Goal: Task Accomplishment & Management: Use online tool/utility

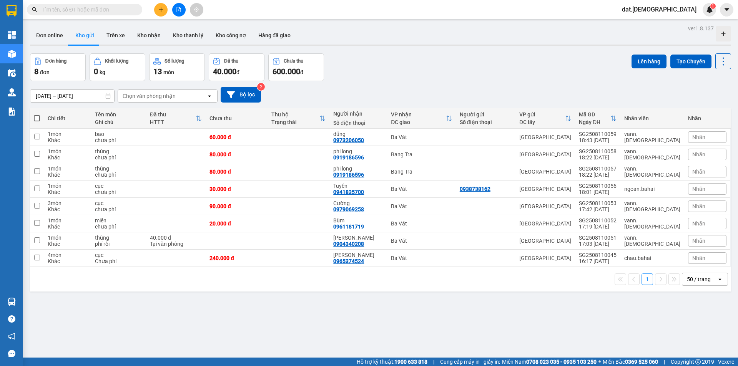
click at [100, 11] on input "text" at bounding box center [87, 9] width 91 height 8
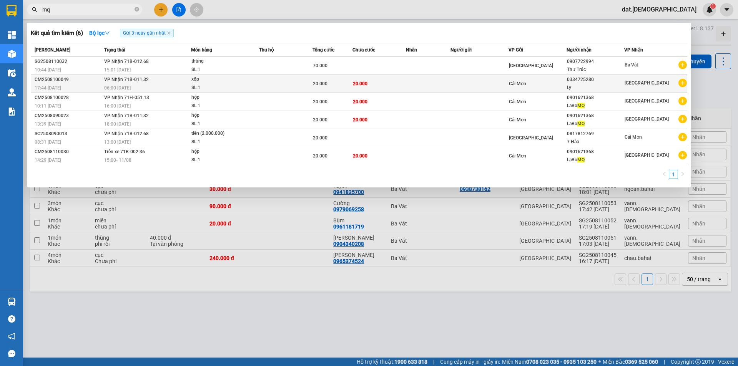
type input "mq"
click at [426, 89] on td at bounding box center [428, 84] width 45 height 18
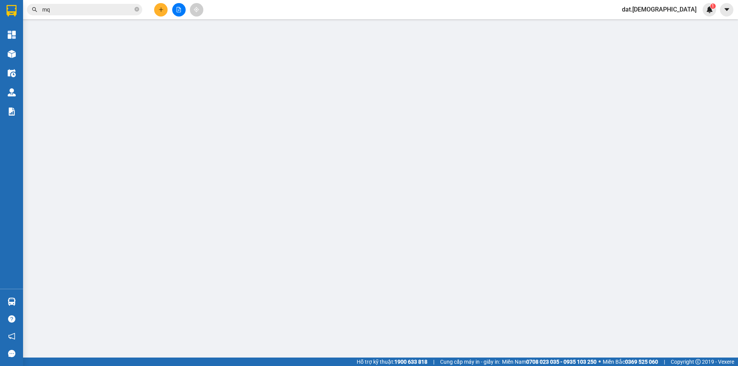
type input "0334725280"
type input "Ly"
type input "20.000"
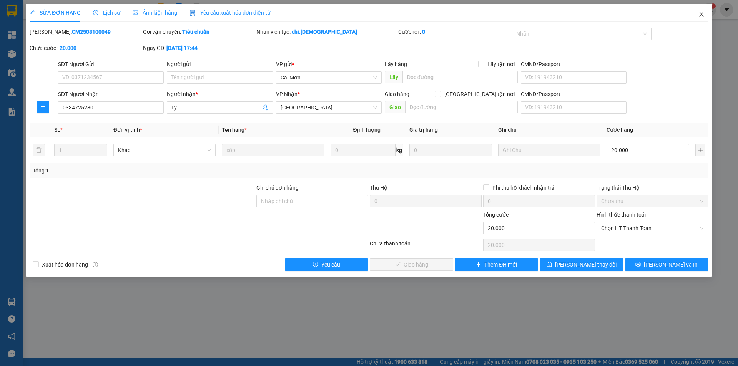
click at [700, 13] on icon "close" at bounding box center [701, 14] width 4 height 5
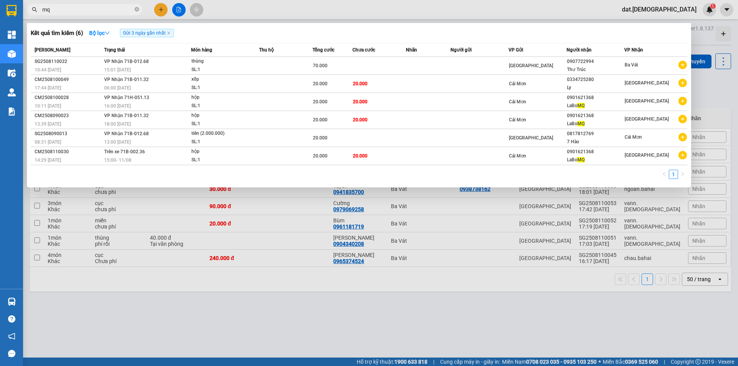
click at [101, 9] on input "mq" at bounding box center [87, 9] width 91 height 8
type input "m"
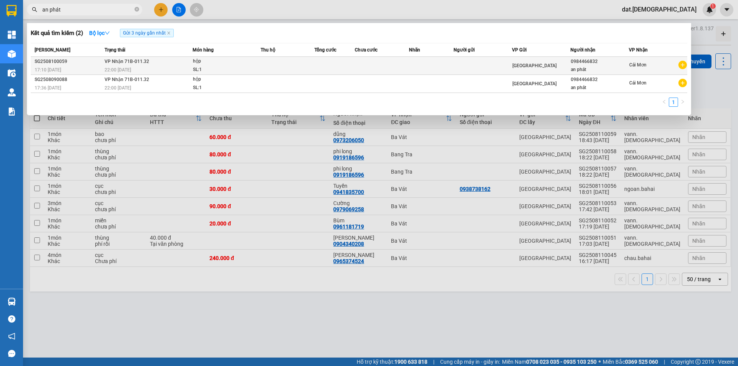
type input "an phát"
click at [264, 60] on td at bounding box center [287, 66] width 54 height 18
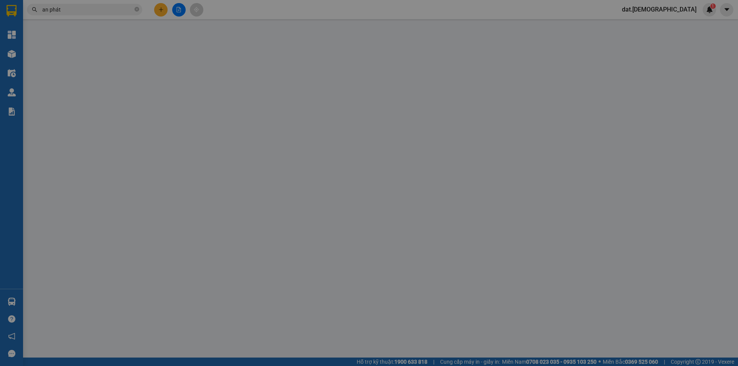
type input "0984466832"
type input "an phát"
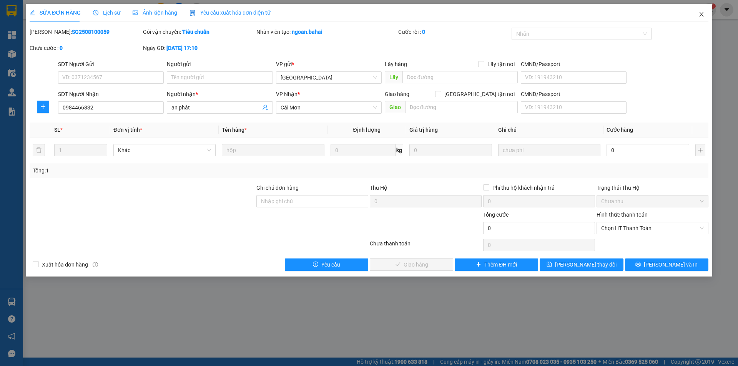
click at [702, 13] on icon "close" at bounding box center [701, 14] width 6 height 6
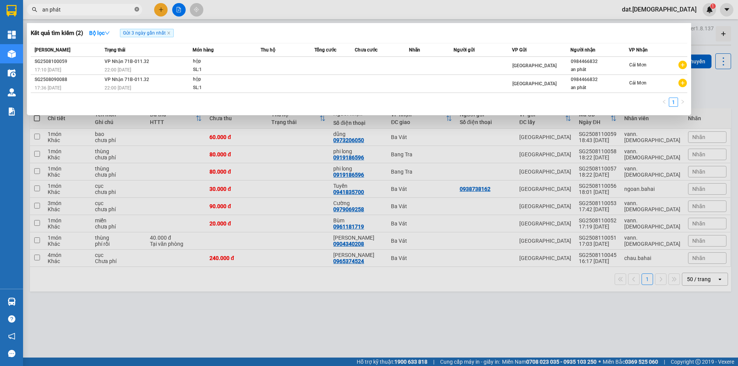
click at [138, 7] on span at bounding box center [136, 9] width 5 height 7
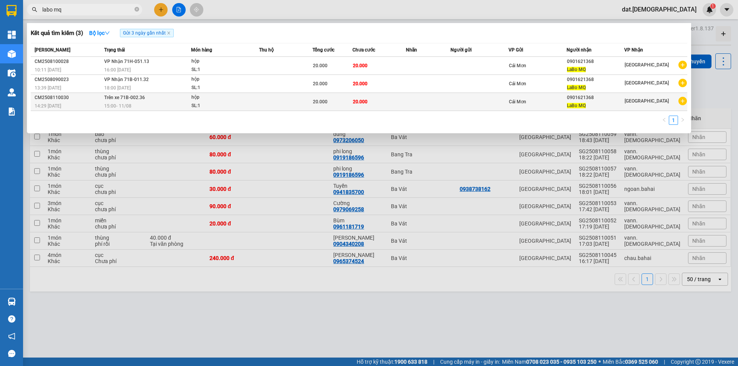
type input "labo mq"
click at [179, 95] on td "Trên xe 71B-002.36 15:00 [DATE]" at bounding box center [146, 102] width 89 height 18
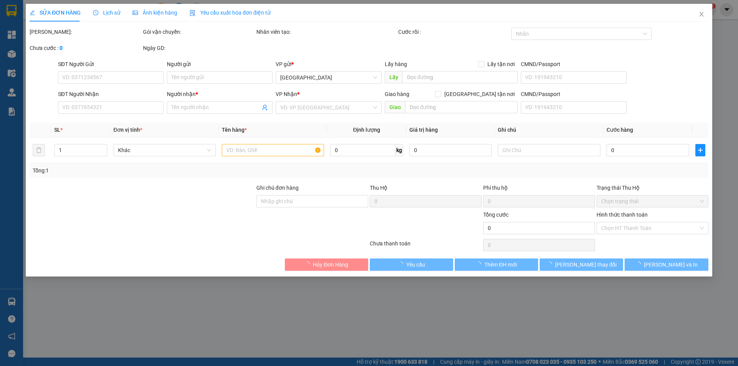
type input "0901621368"
type input "LaBo MQ"
type input "20.000"
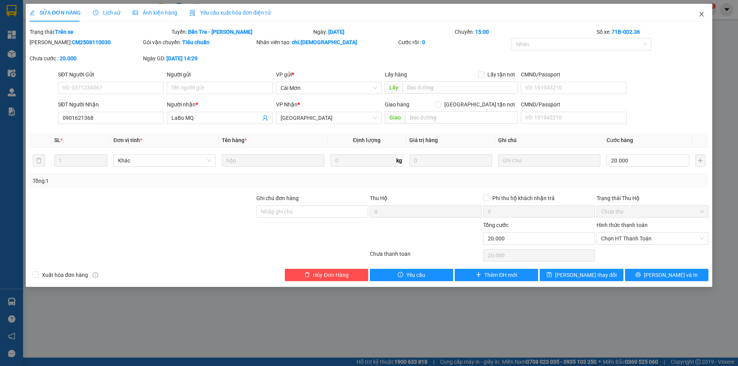
click at [703, 13] on icon "close" at bounding box center [701, 14] width 6 height 6
